Goal: Find specific page/section: Find specific page/section

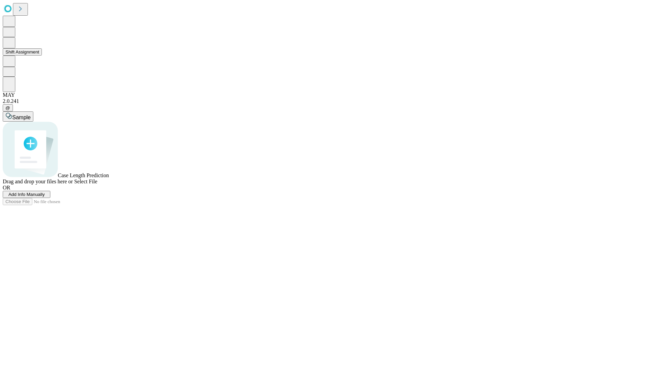
click at [42, 55] on button "Shift Assignment" at bounding box center [22, 51] width 39 height 7
